Goal: Entertainment & Leisure: Browse casually

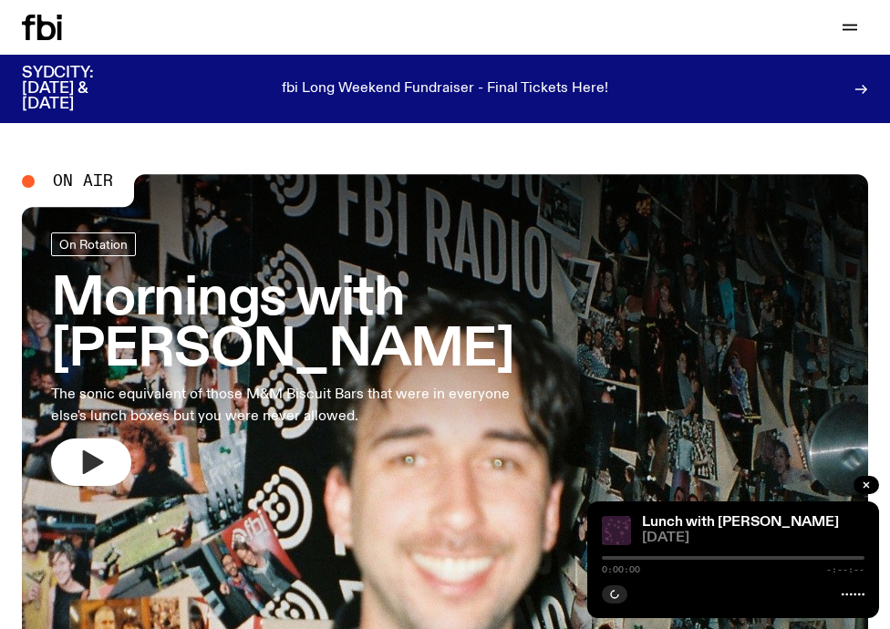
click at [88, 451] on icon "button" at bounding box center [93, 463] width 21 height 24
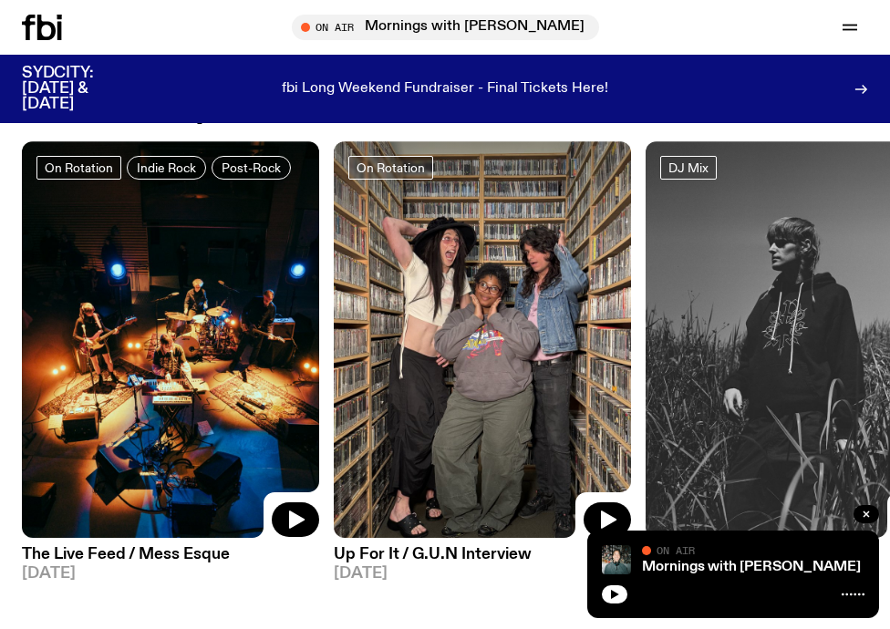
scroll to position [1095, 0]
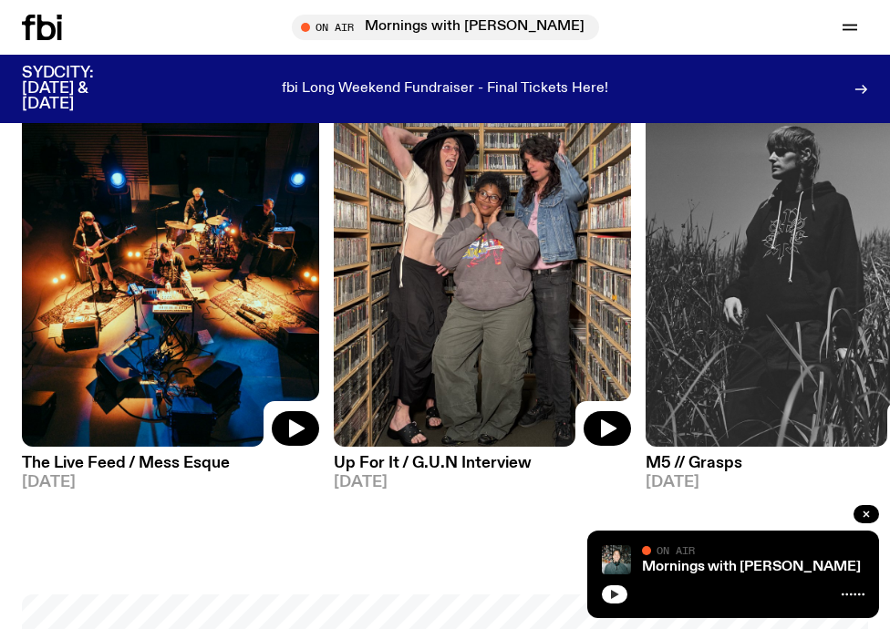
click at [611, 590] on icon "button" at bounding box center [614, 594] width 11 height 11
click at [723, 365] on img at bounding box center [794, 248] width 297 height 397
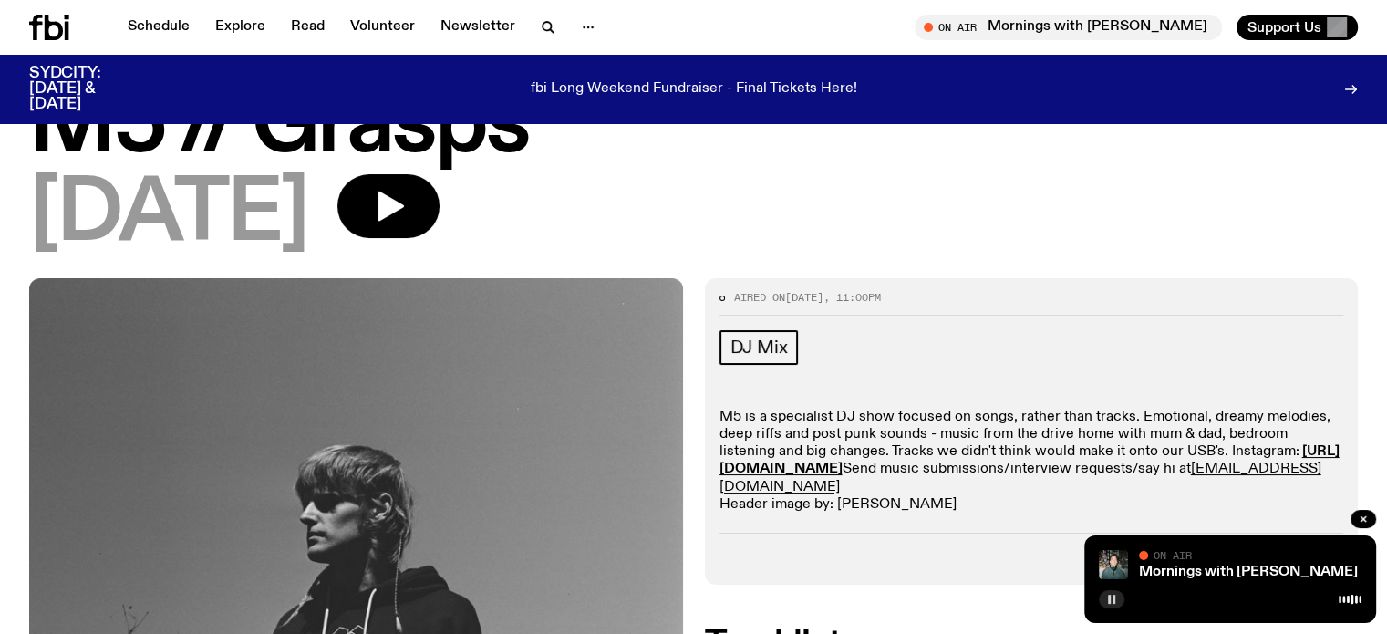
scroll to position [85, 0]
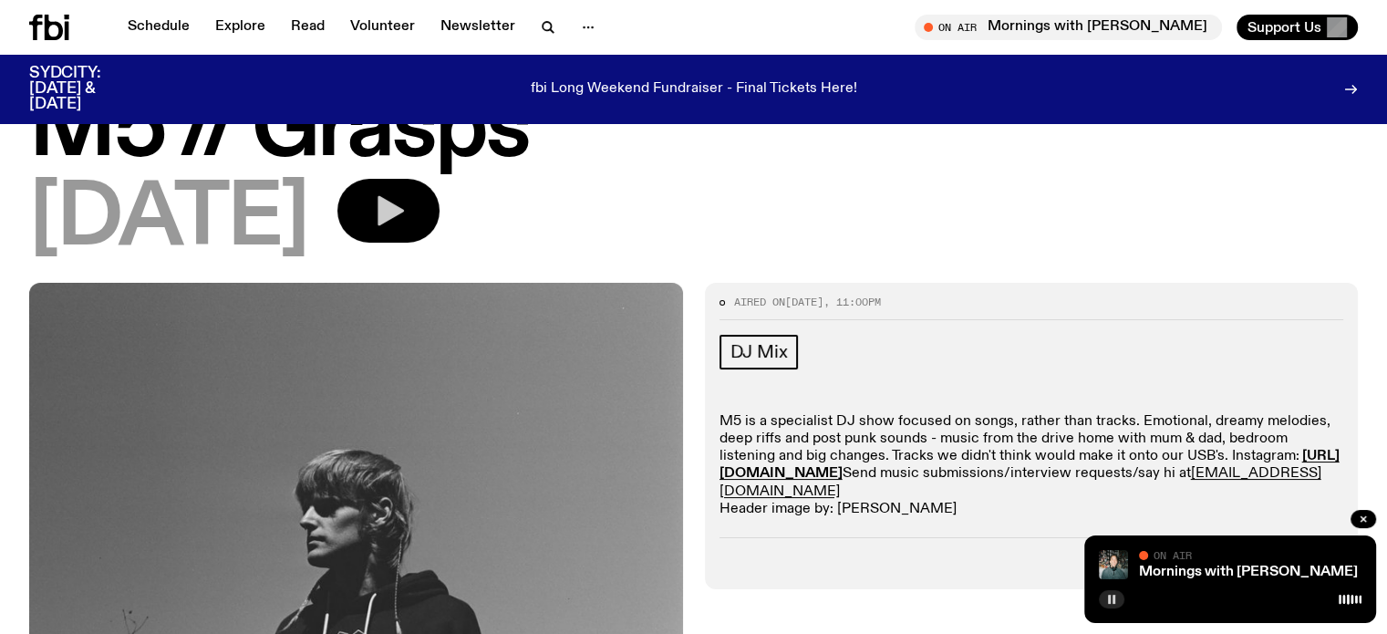
click at [407, 223] on icon "button" at bounding box center [388, 210] width 36 height 36
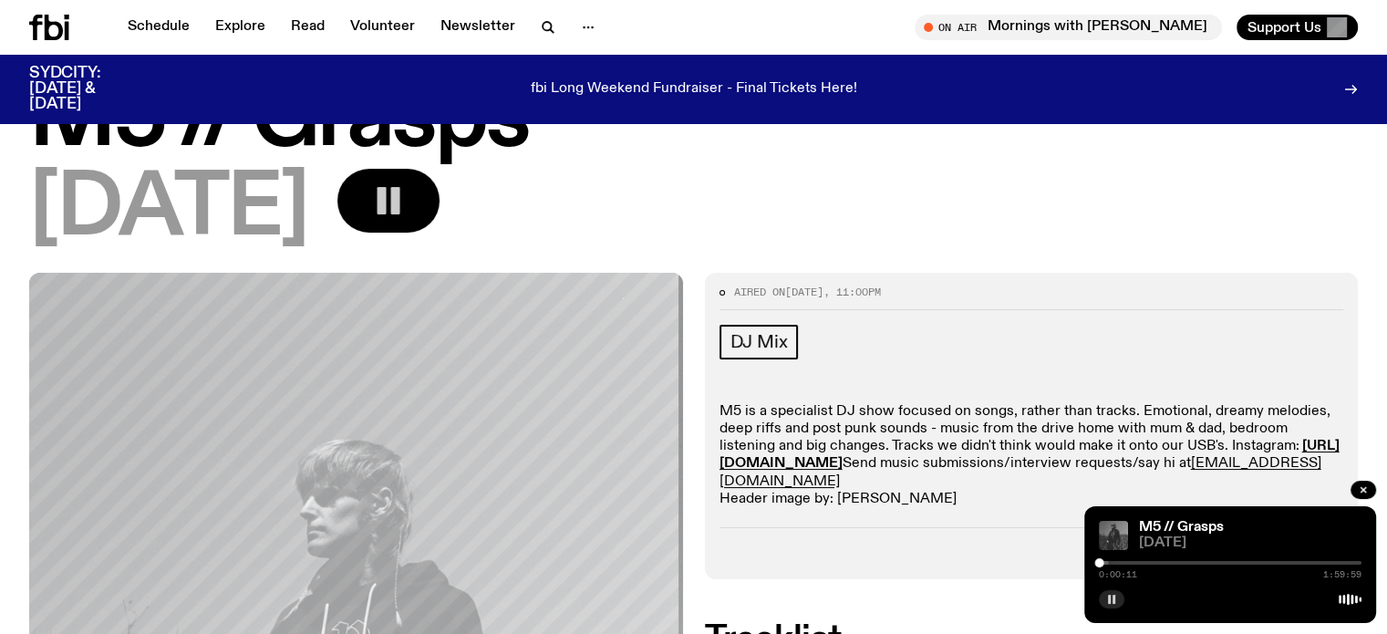
scroll to position [0, 0]
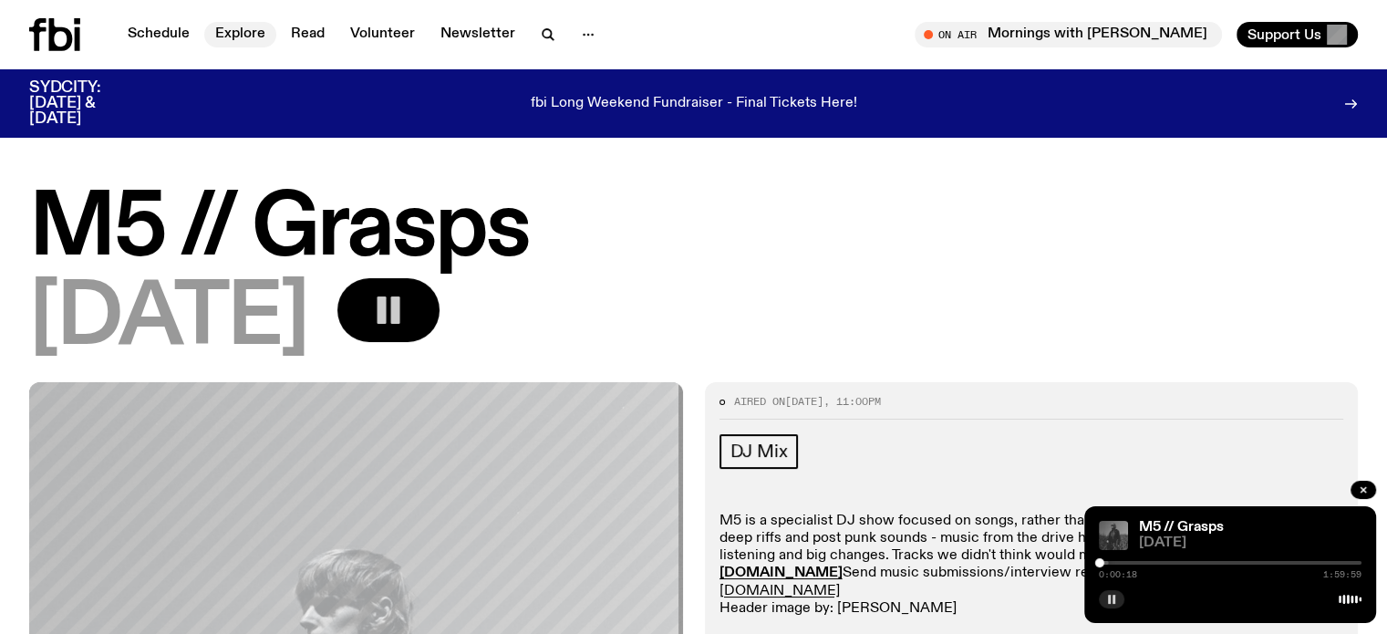
click at [234, 32] on link "Explore" at bounding box center [240, 35] width 72 height 26
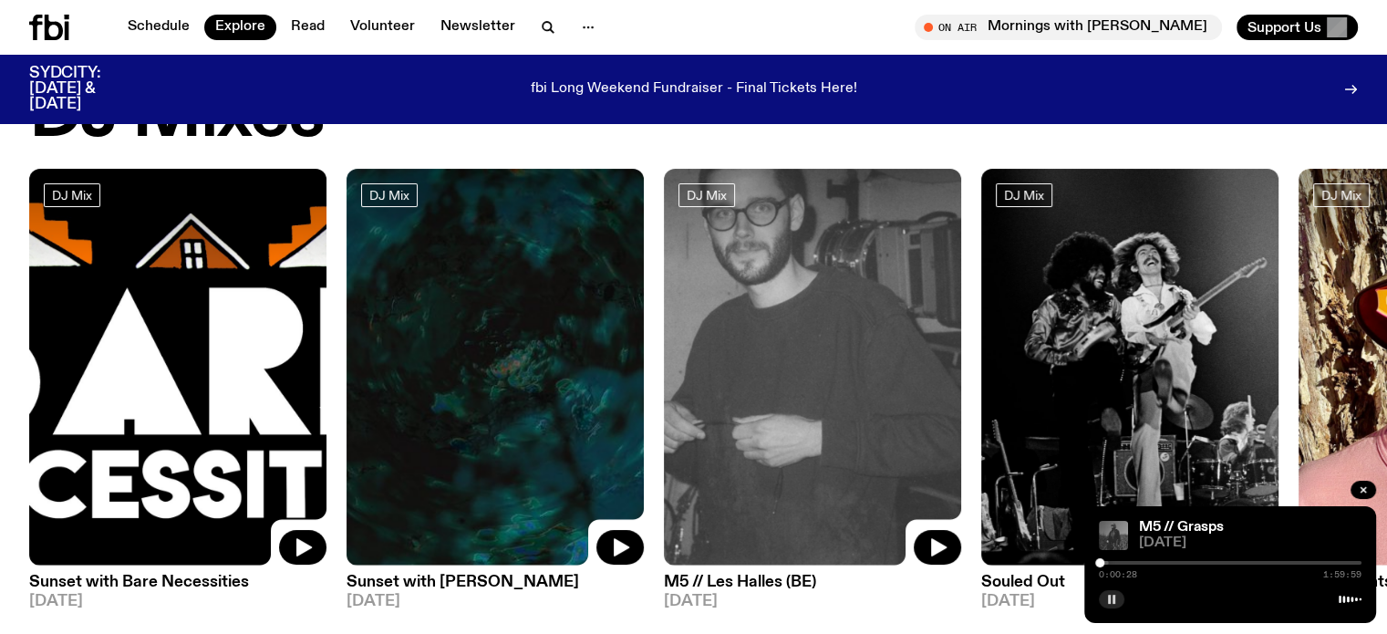
scroll to position [176, 0]
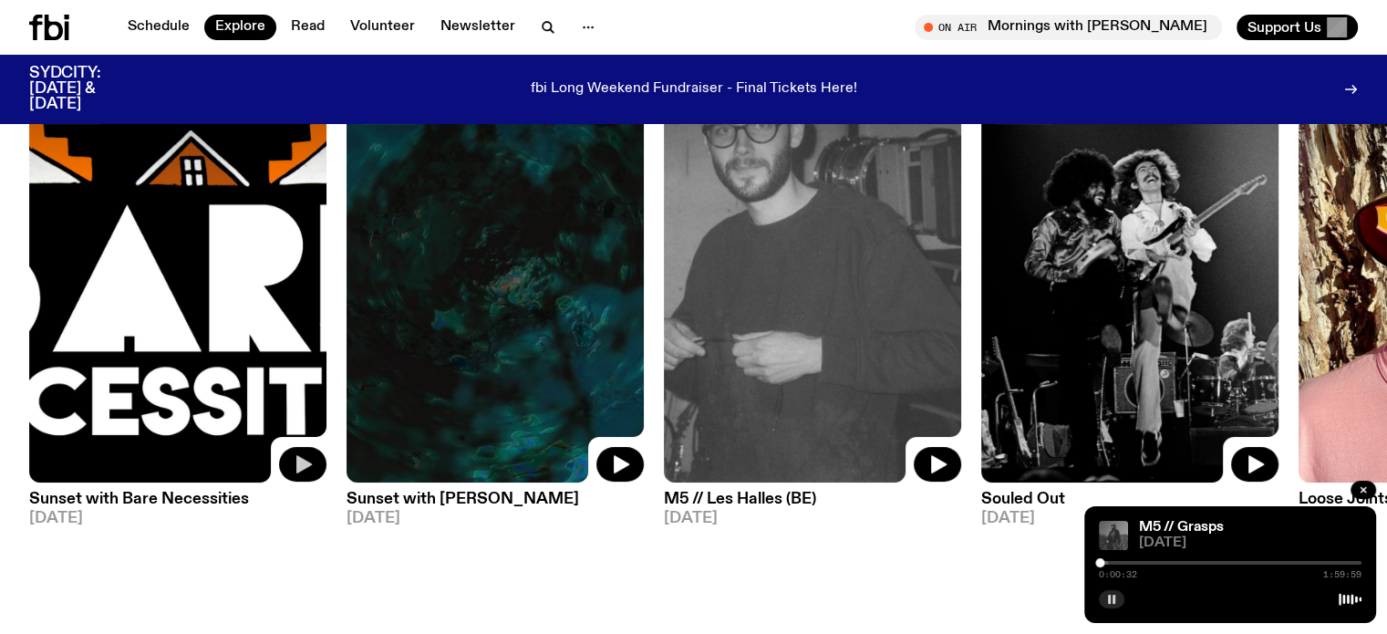
click at [310, 468] on icon "button" at bounding box center [303, 464] width 22 height 22
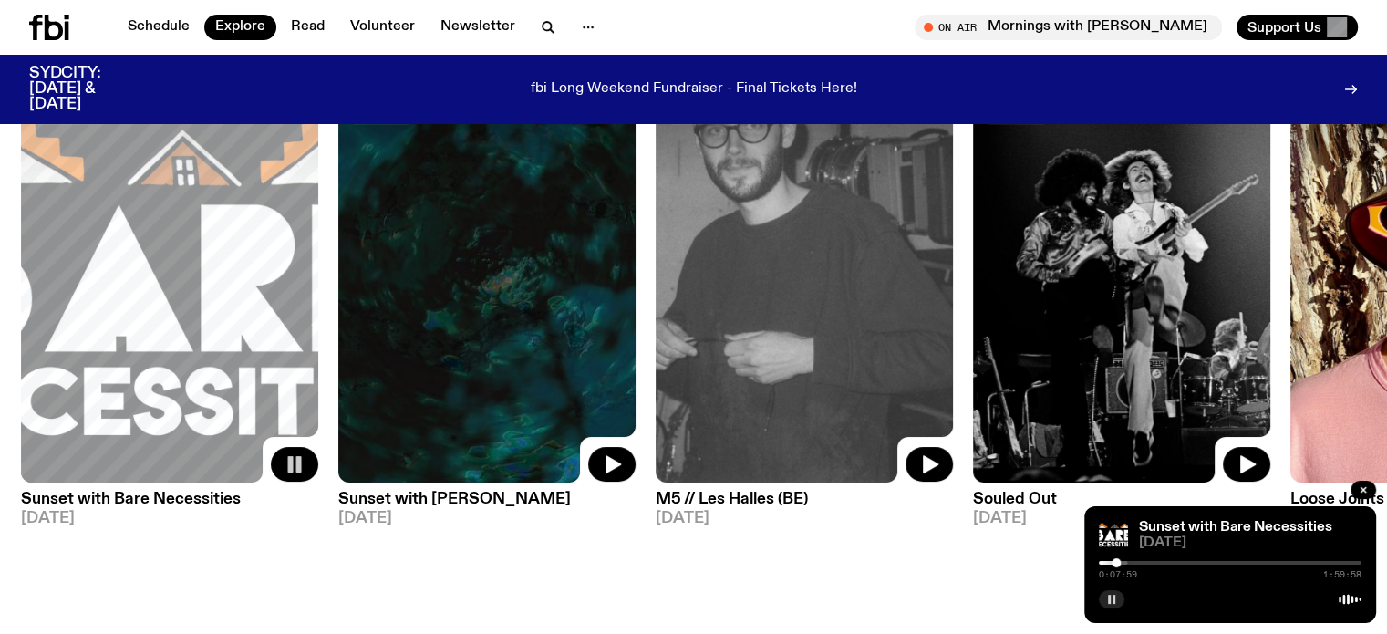
drag, startPoint x: 1355, startPoint y: 408, endPoint x: 1260, endPoint y: 421, distance: 96.7
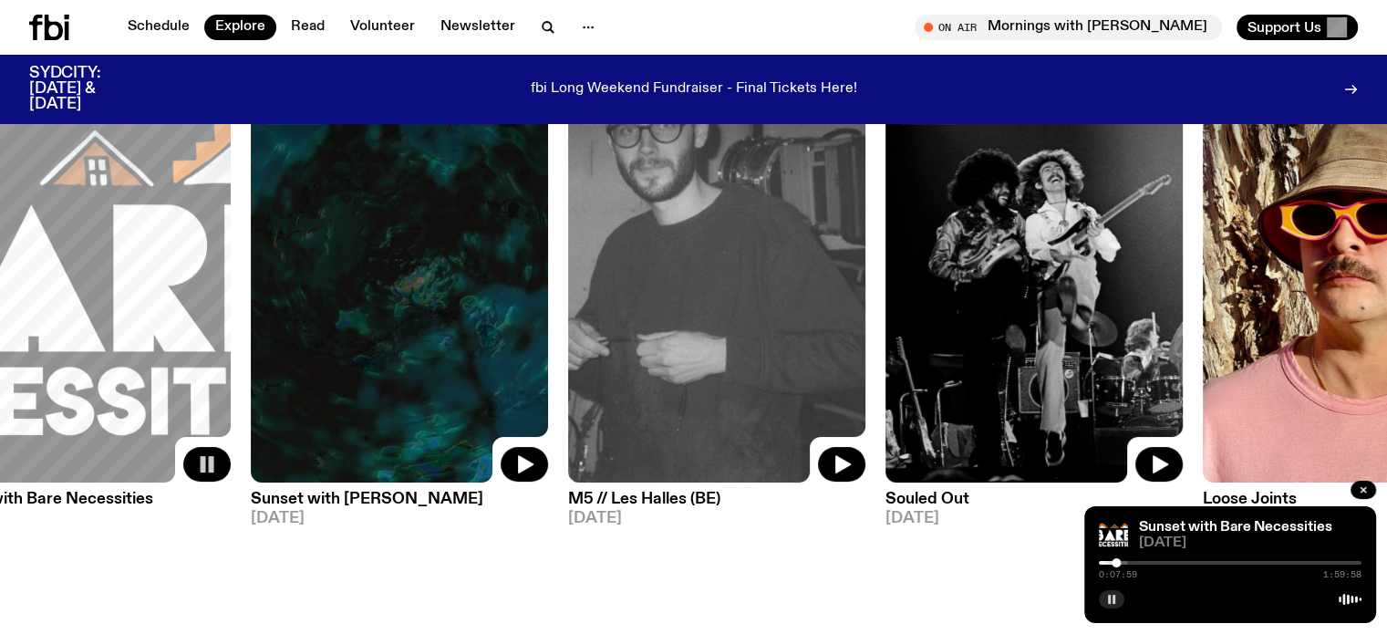
click at [889, 430] on img at bounding box center [1351, 284] width 297 height 397
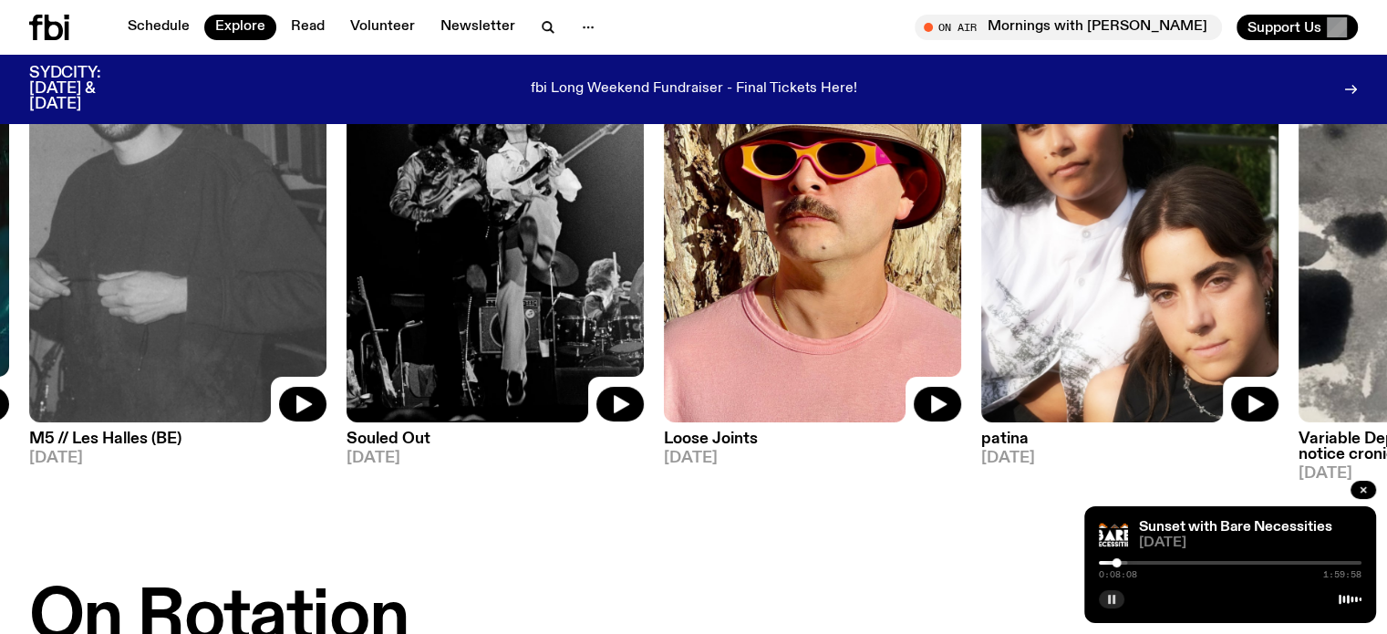
scroll to position [267, 0]
